Goal: Task Accomplishment & Management: Manage account settings

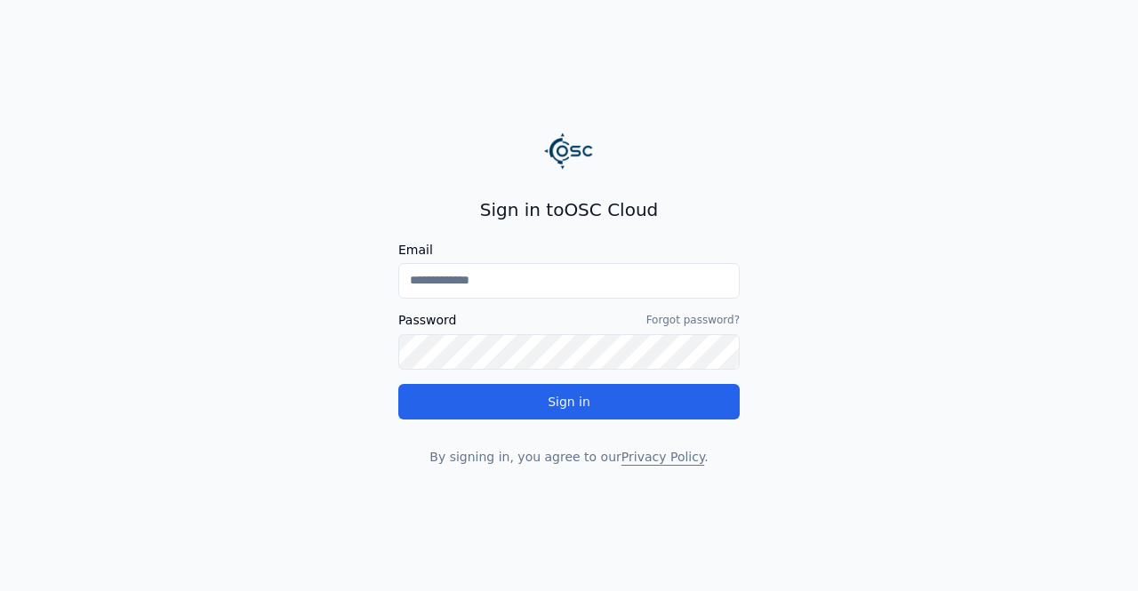
click at [519, 284] on input "Email" at bounding box center [568, 281] width 341 height 36
type input "**********"
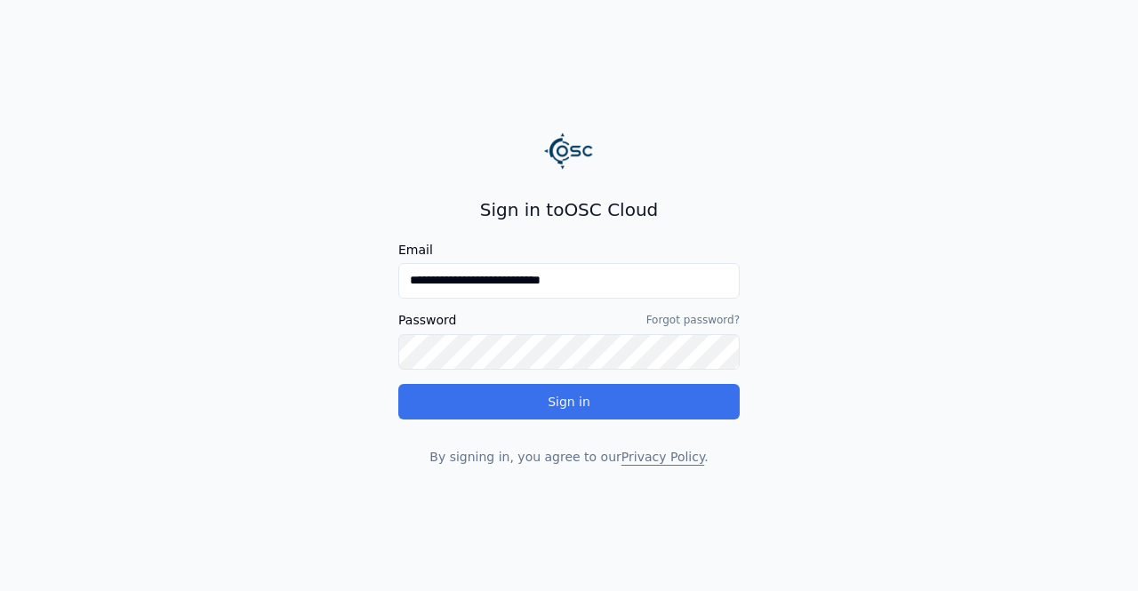
click at [557, 388] on button "Sign in" at bounding box center [568, 402] width 341 height 36
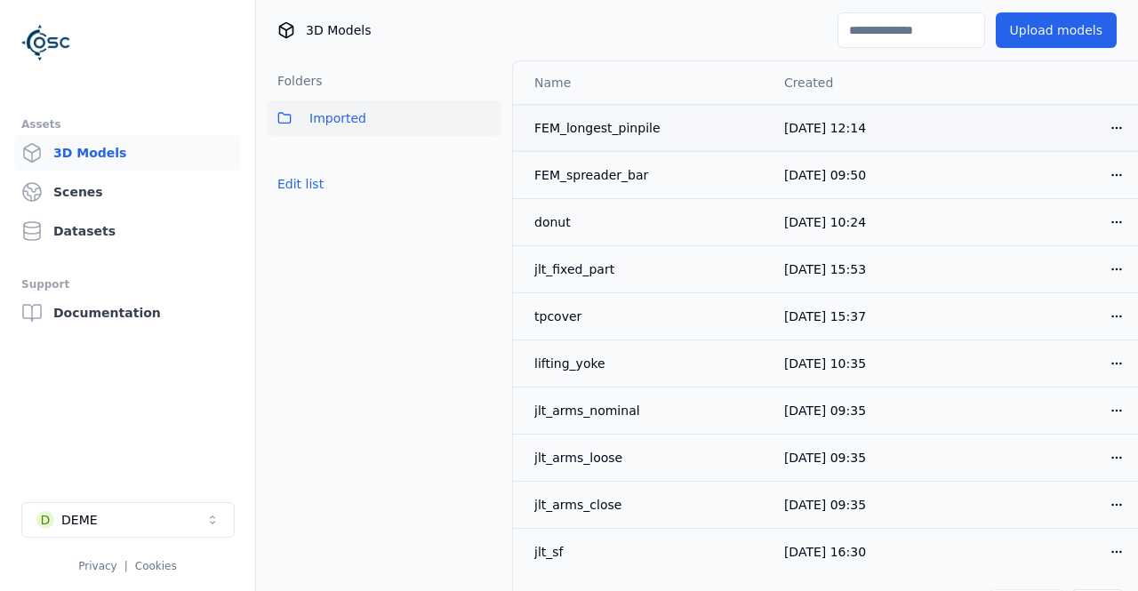
click at [610, 125] on div "FEM_longest_pinpile" at bounding box center [644, 128] width 221 height 18
click at [615, 128] on div "FEM_longest_pinpile" at bounding box center [644, 128] width 221 height 18
click at [1112, 121] on html "Assets 3D Models Scenes Datasets Support Documentation D DEME Privacy | Cookies…" at bounding box center [569, 295] width 1138 height 591
click at [1056, 232] on div "Move" at bounding box center [1077, 224] width 105 height 28
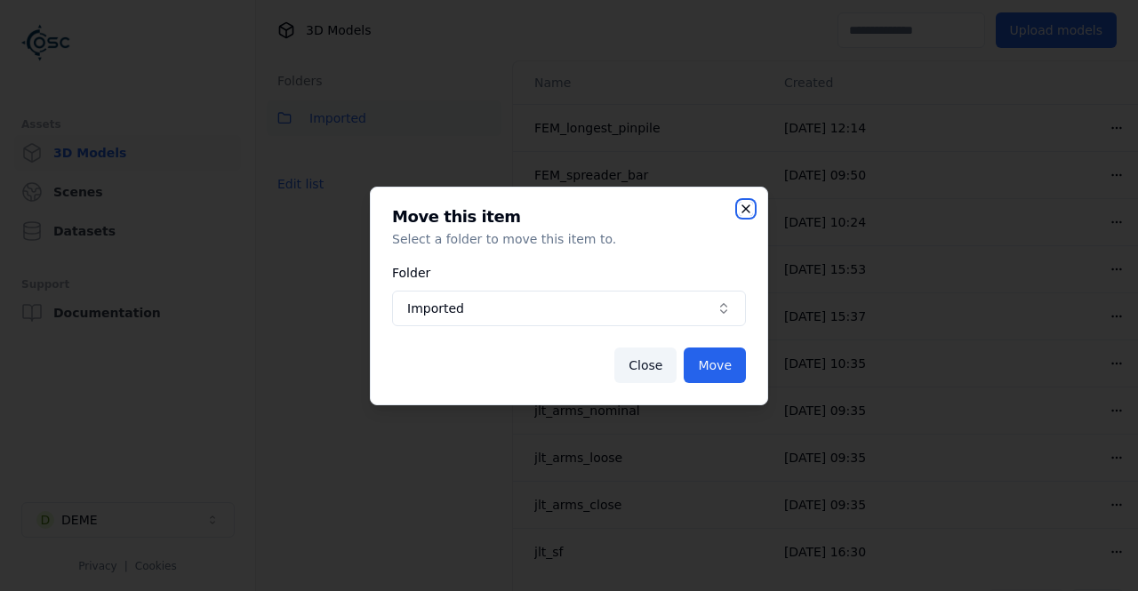
click at [743, 209] on icon "button" at bounding box center [746, 209] width 14 height 14
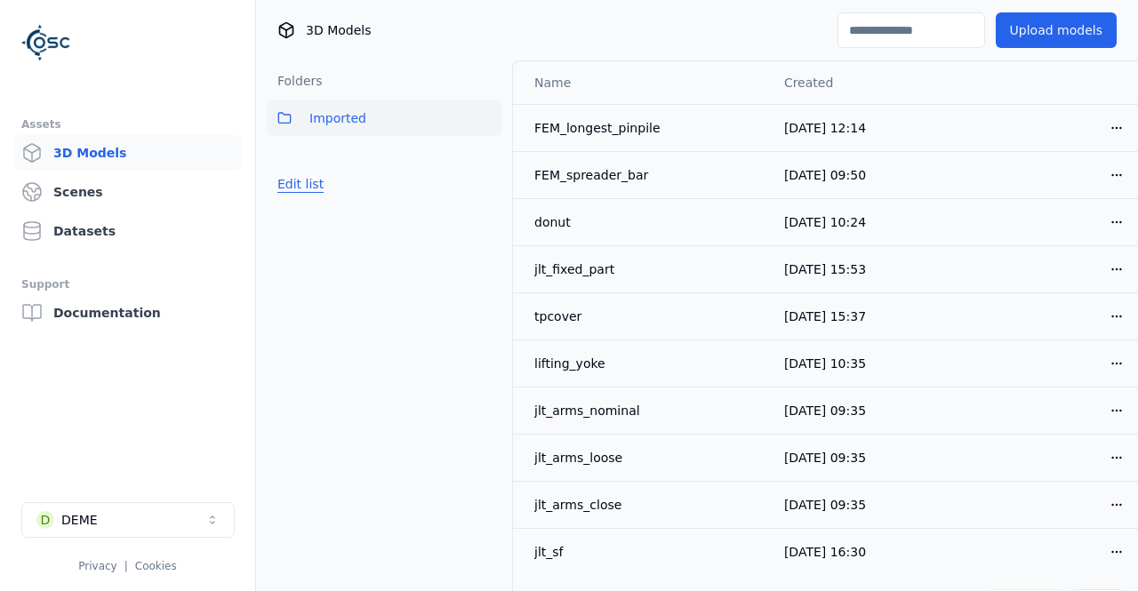
click at [309, 175] on button "Edit list" at bounding box center [301, 184] width 68 height 32
click at [355, 124] on span "Imported" at bounding box center [337, 118] width 57 height 21
click at [93, 184] on link "Scenes" at bounding box center [127, 192] width 227 height 36
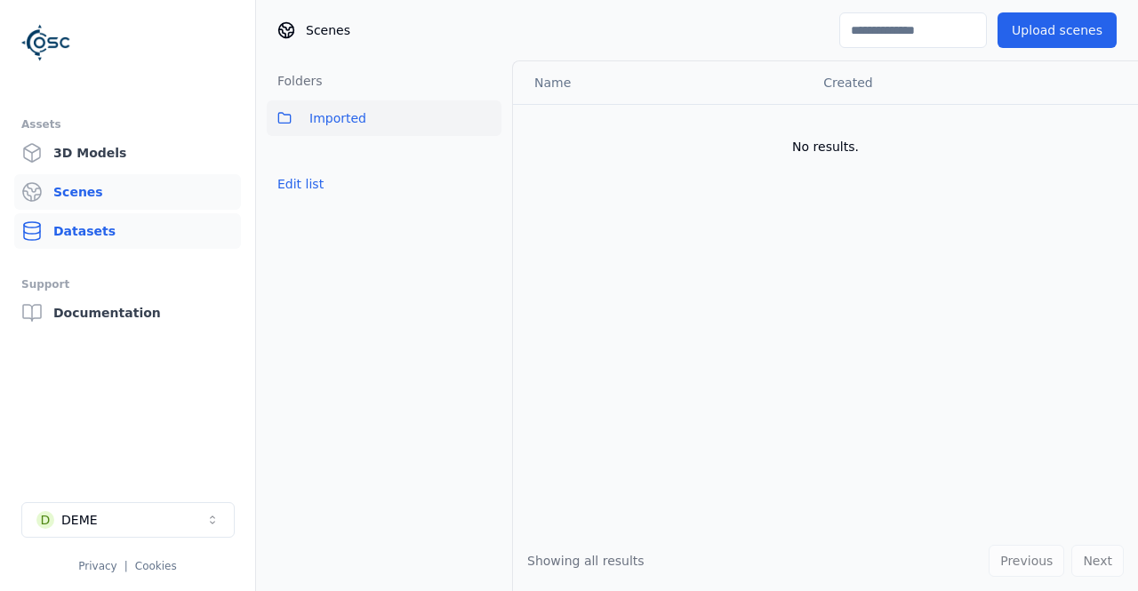
click at [98, 223] on link "Datasets" at bounding box center [127, 231] width 227 height 36
click at [368, 112] on button "Imported" at bounding box center [384, 118] width 235 height 36
click at [350, 115] on span "Imported" at bounding box center [337, 118] width 57 height 21
click at [121, 317] on link "Documentation" at bounding box center [127, 313] width 227 height 36
click at [79, 163] on link "3D Models" at bounding box center [127, 153] width 227 height 36
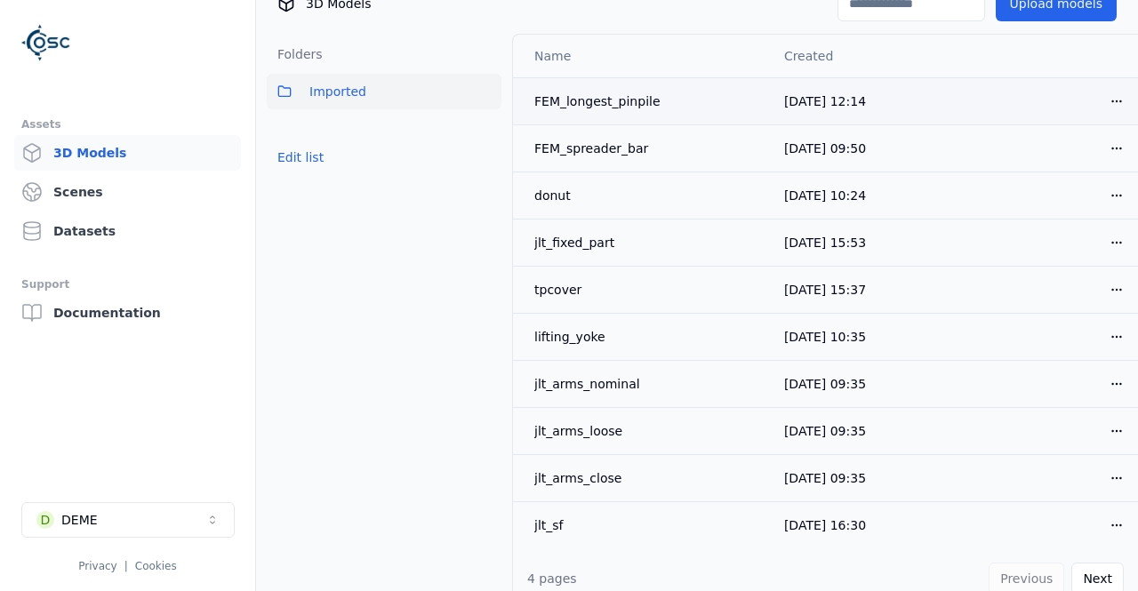
scroll to position [41, 0]
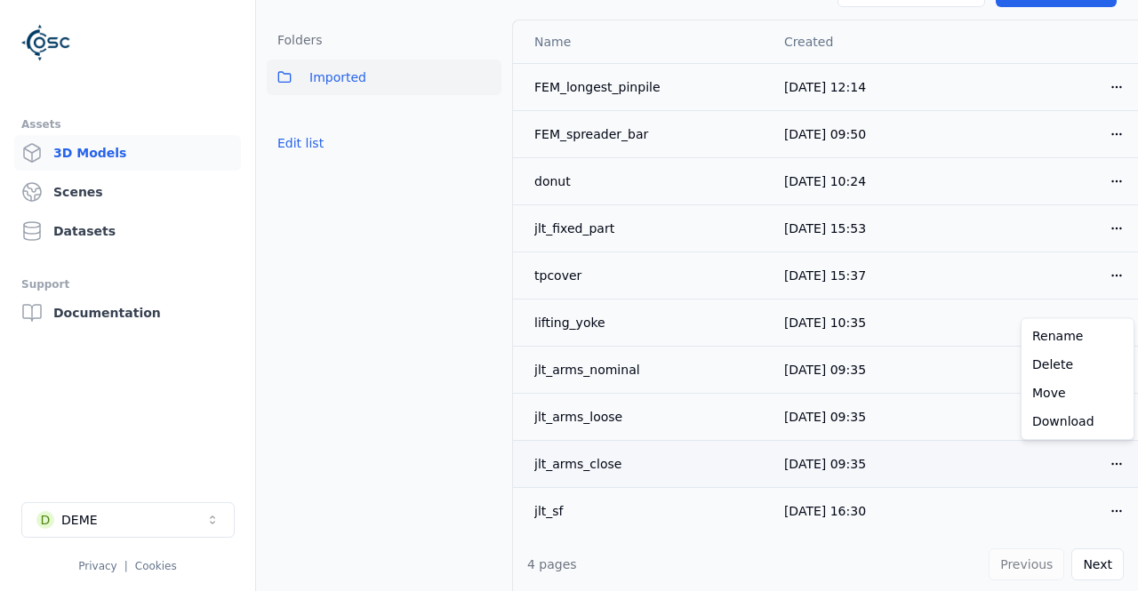
click at [1115, 463] on html "Assets 3D Models Scenes Datasets Support Documentation D DEME Privacy | Cookies…" at bounding box center [569, 295] width 1138 height 591
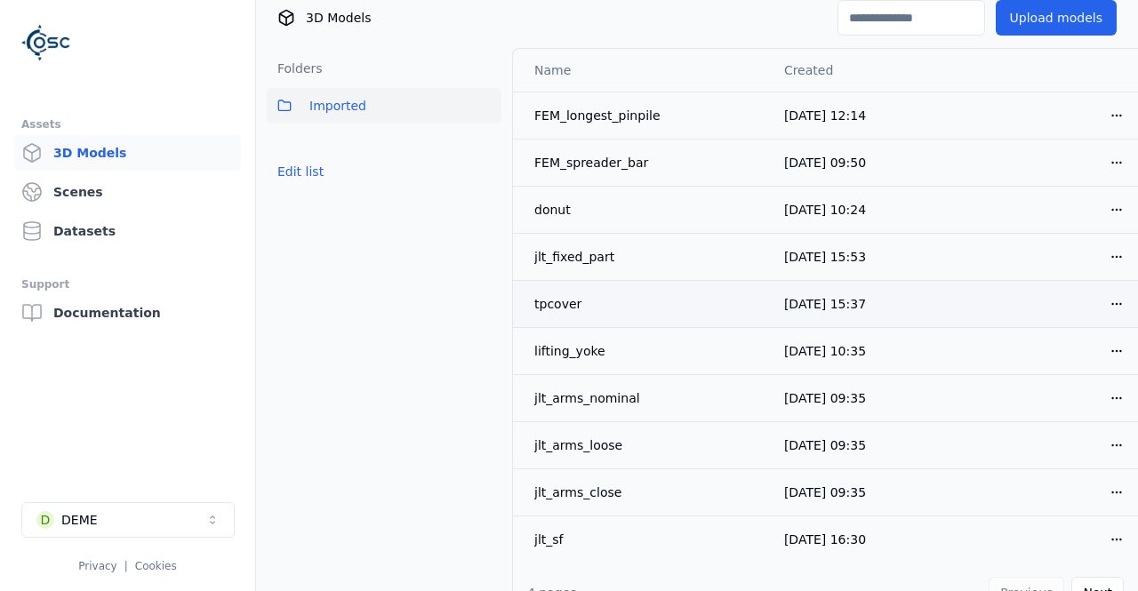
scroll to position [0, 0]
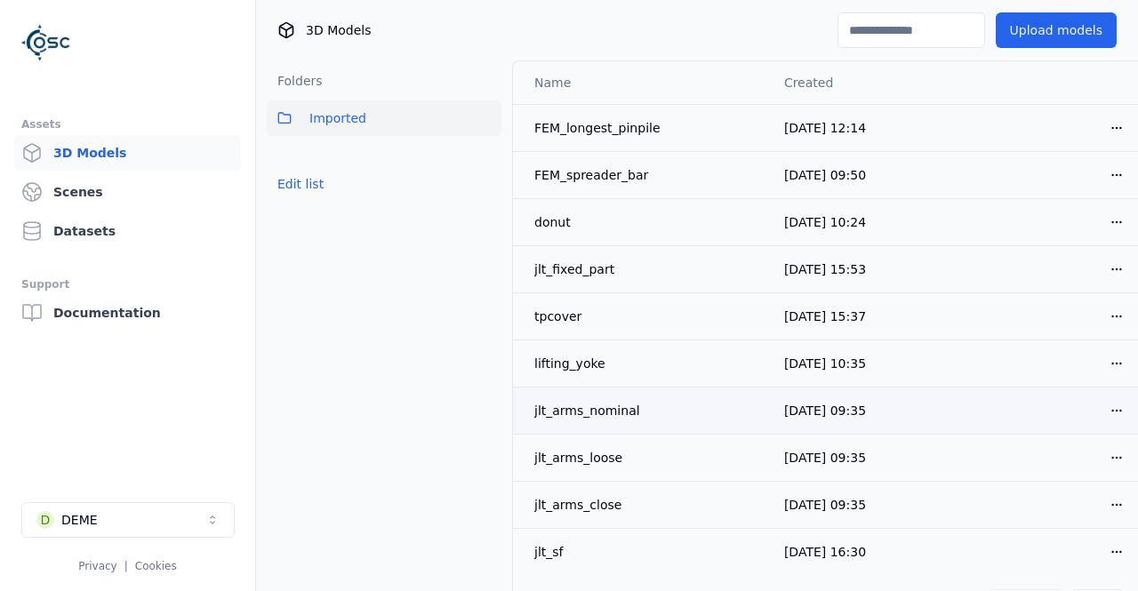
drag, startPoint x: 768, startPoint y: 163, endPoint x: 532, endPoint y: 388, distance: 326.9
click at [459, 380] on div "Folders Imported Edit list" at bounding box center [384, 347] width 256 height 575
click at [1059, 25] on button "Upload models" at bounding box center [1055, 30] width 121 height 36
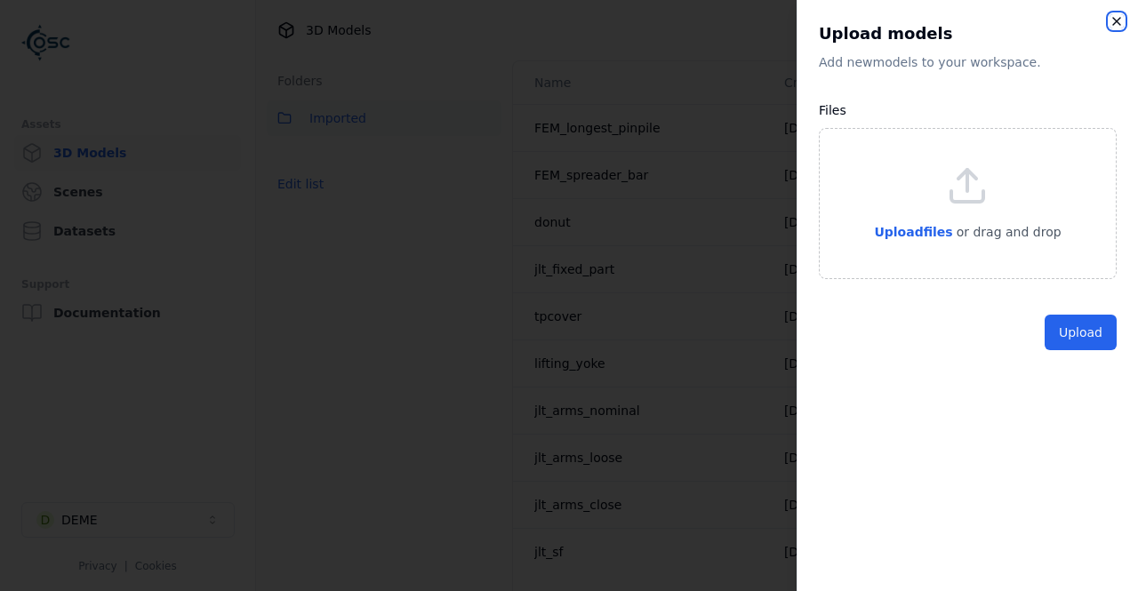
click at [1117, 19] on icon "button" at bounding box center [1116, 21] width 14 height 14
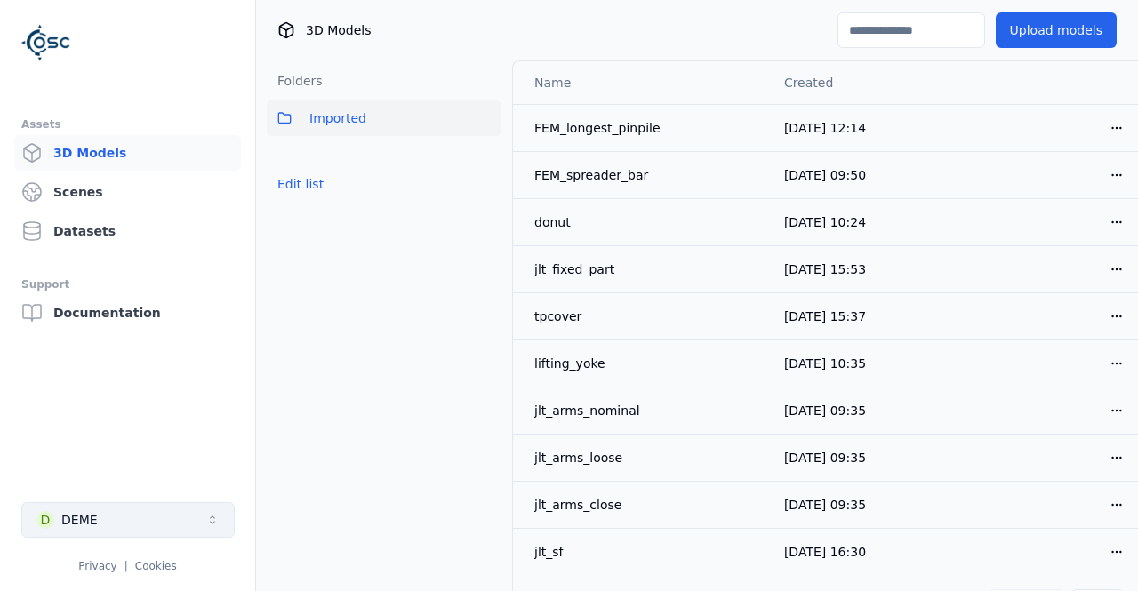
click at [220, 513] on button "D DEME" at bounding box center [127, 520] width 213 height 36
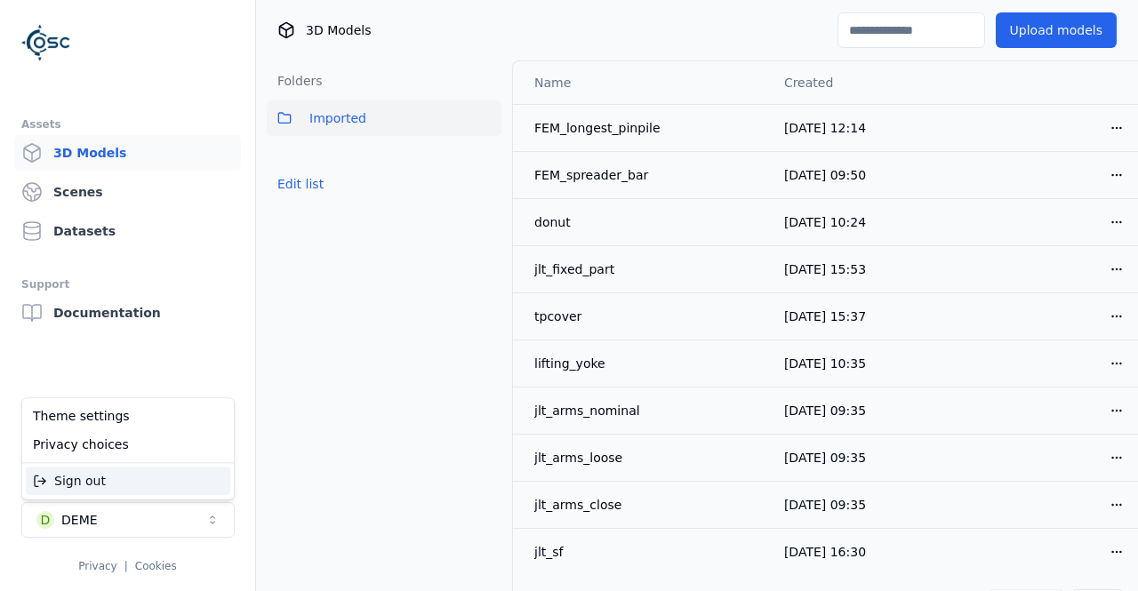
click at [4, 386] on html "Assets 3D Models Scenes Datasets Support Documentation D DEME Privacy | Cookies…" at bounding box center [569, 295] width 1138 height 591
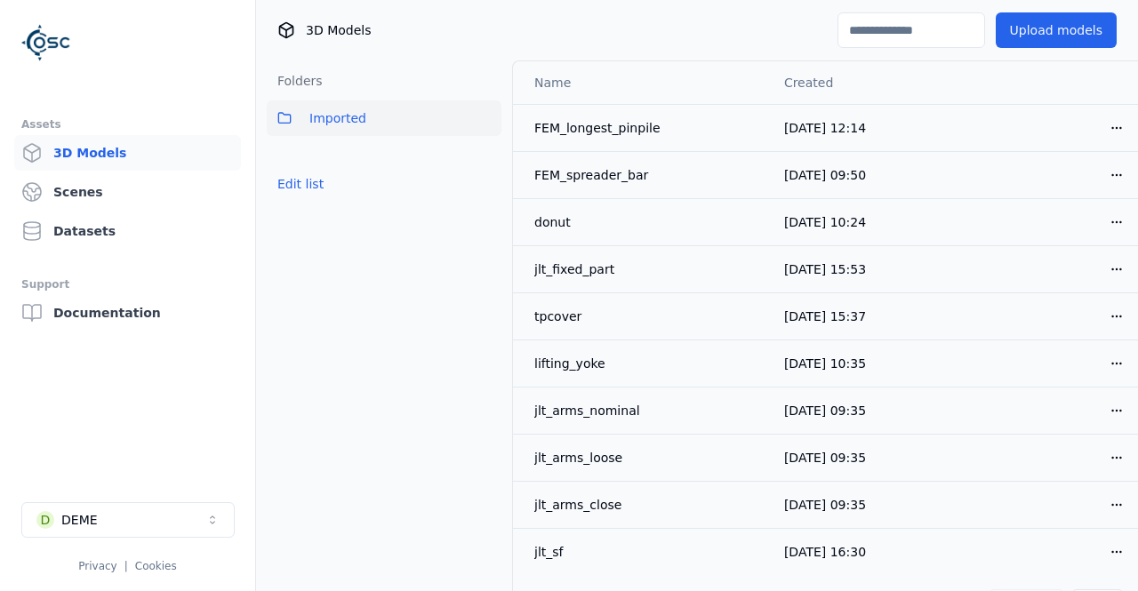
click at [425, 313] on div "Folders Imported Edit list" at bounding box center [384, 347] width 256 height 575
click at [306, 194] on button "Edit list" at bounding box center [301, 184] width 68 height 32
click at [316, 180] on link "Create folder" at bounding box center [318, 184] width 82 height 18
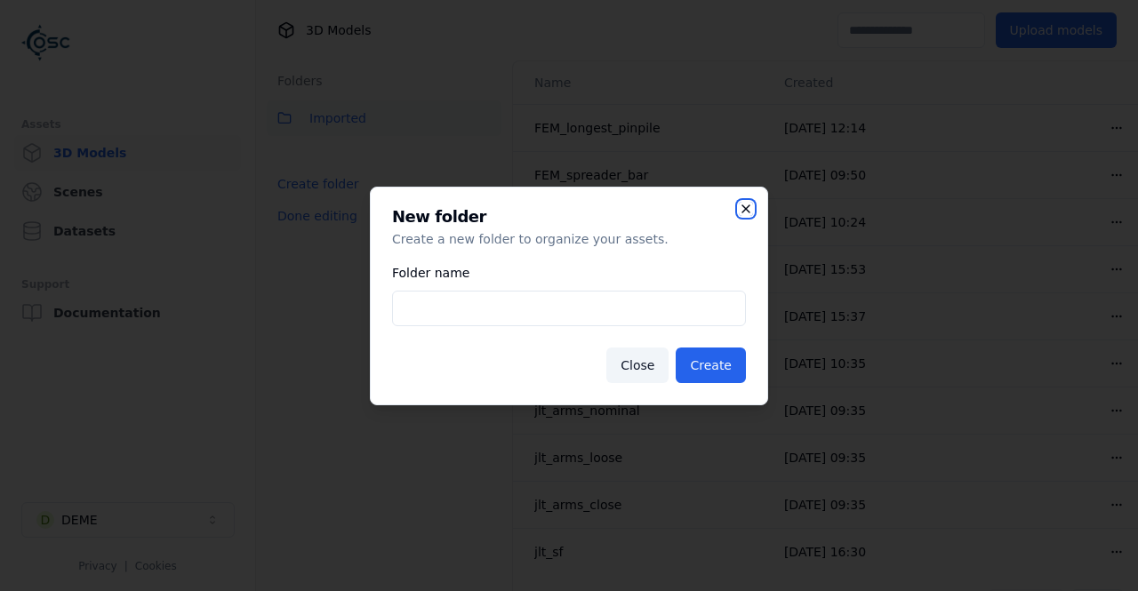
click at [747, 209] on icon "button" at bounding box center [746, 209] width 14 height 14
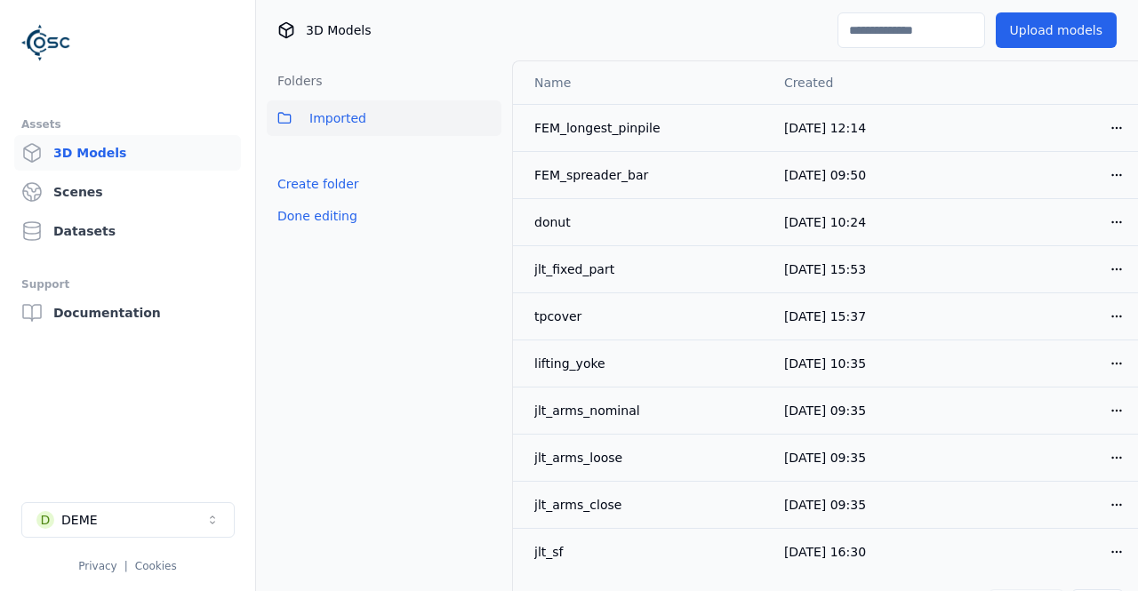
click at [467, 258] on div "Folders Imported Create folder Done editing" at bounding box center [384, 347] width 256 height 575
click at [1131, 126] on html "Assets 3D Models Scenes Datasets Support Documentation D DEME Privacy | Cookies…" at bounding box center [569, 295] width 1138 height 591
click at [1058, 249] on div "Download" at bounding box center [1077, 252] width 105 height 28
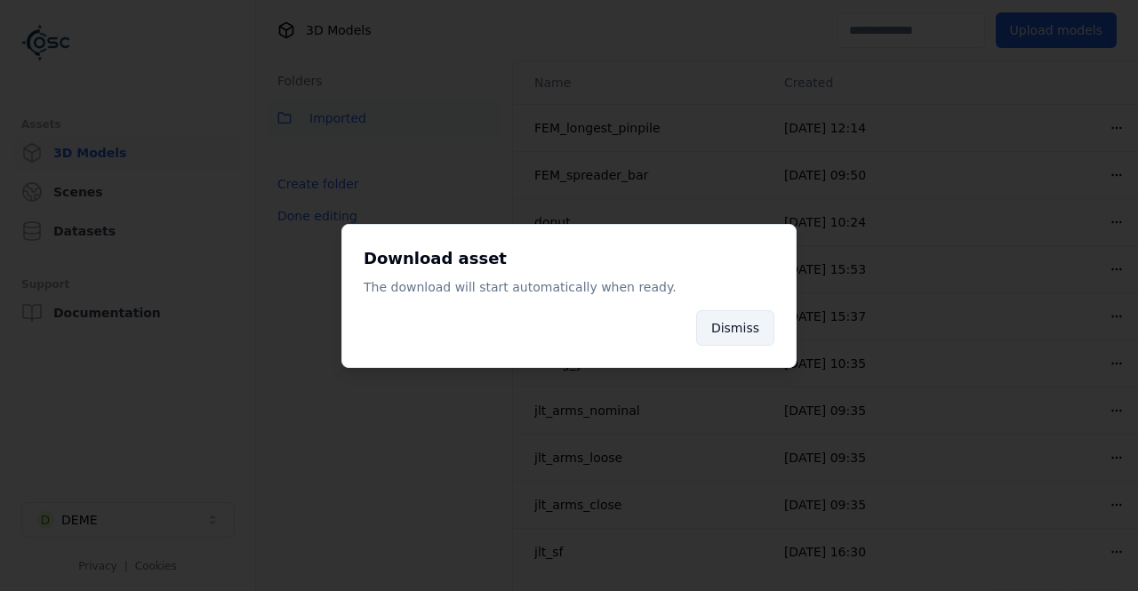
click at [757, 323] on button "Dismiss" at bounding box center [735, 328] width 78 height 36
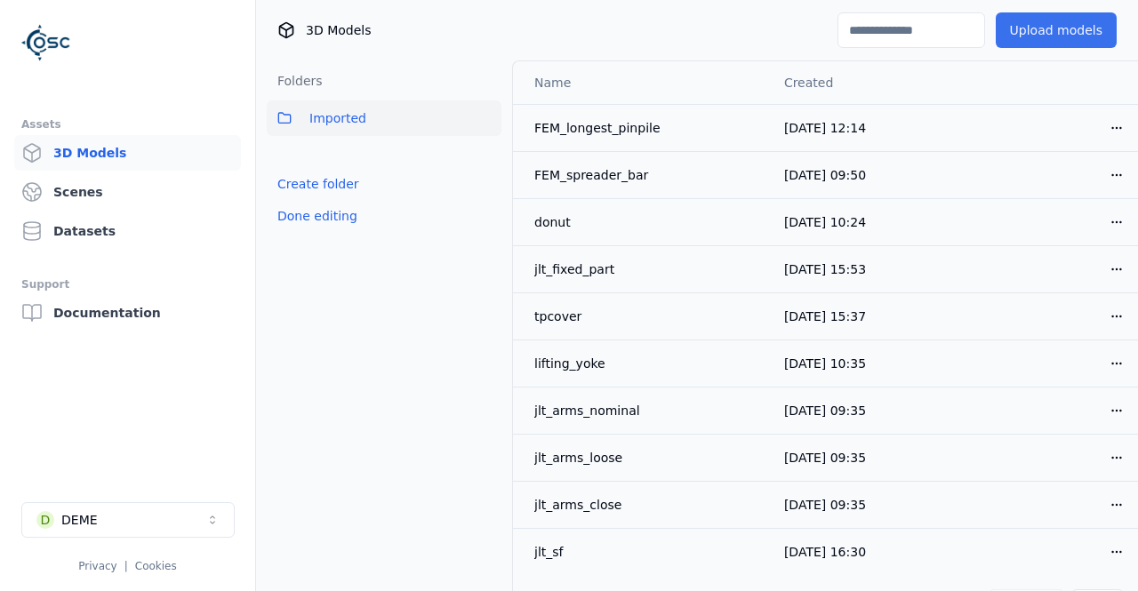
click at [1026, 36] on button "Upload models" at bounding box center [1055, 30] width 121 height 36
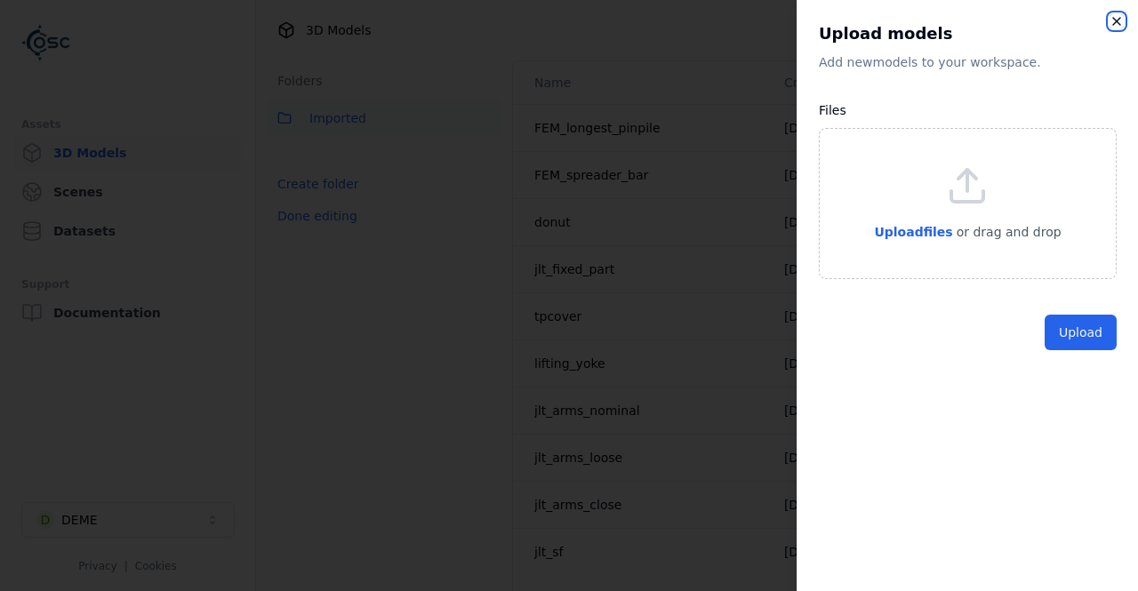
click at [1111, 25] on icon "button" at bounding box center [1116, 21] width 14 height 14
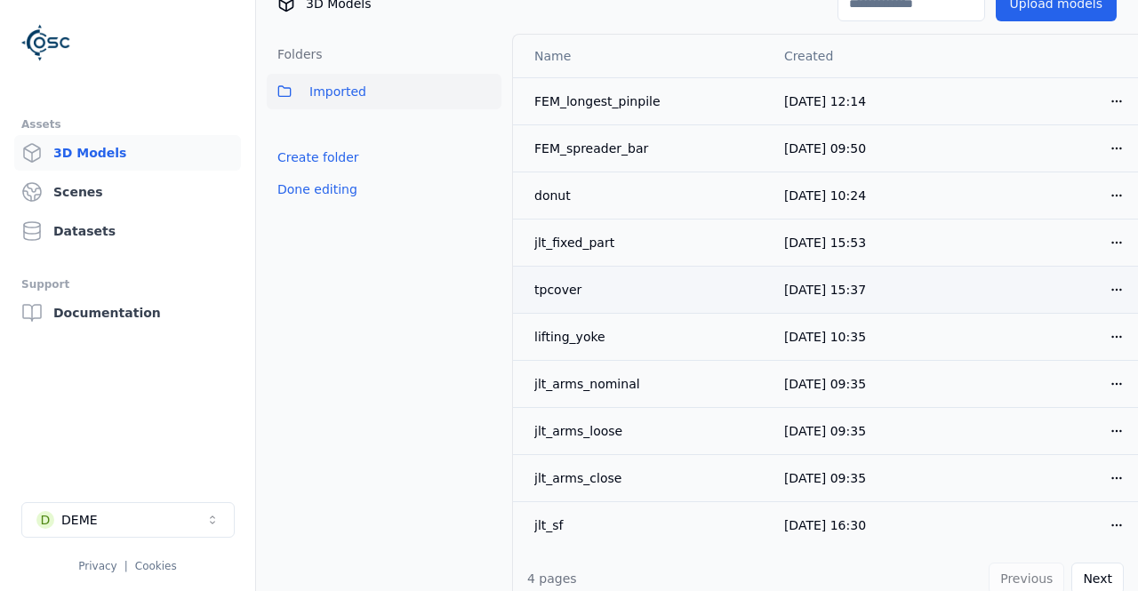
scroll to position [41, 0]
